Goal: Task Accomplishment & Management: Manage account settings

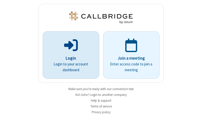
click at [69, 58] on p "Login" at bounding box center [71, 58] width 42 height 7
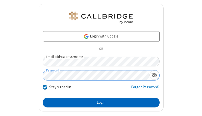
click at [99, 103] on button "Login" at bounding box center [101, 103] width 117 height 10
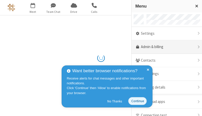
click at [165, 47] on link "Admin & billing" at bounding box center [166, 47] width 70 height 14
